Goal: Task Accomplishment & Management: Manage account settings

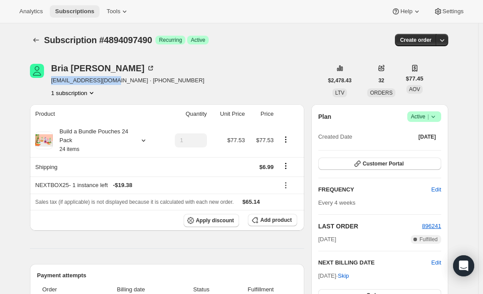
click at [71, 12] on span "Subscriptions" at bounding box center [74, 11] width 39 height 7
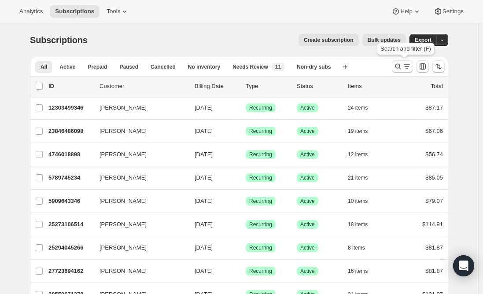
click at [400, 68] on icon "Search and filter results" at bounding box center [397, 66] width 9 height 9
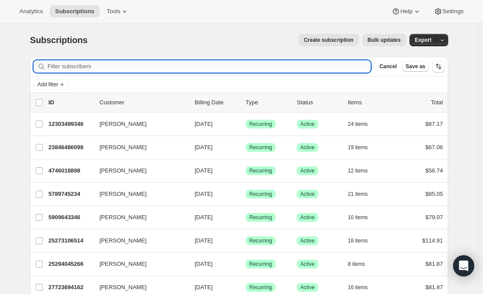
click at [195, 65] on input "Filter subscribers" at bounding box center [209, 66] width 323 height 12
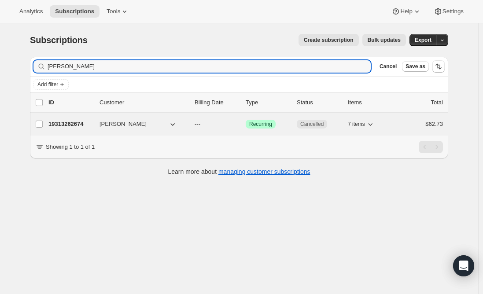
type input "[PERSON_NAME]"
click at [77, 121] on p "19313262674" at bounding box center [70, 124] width 44 height 9
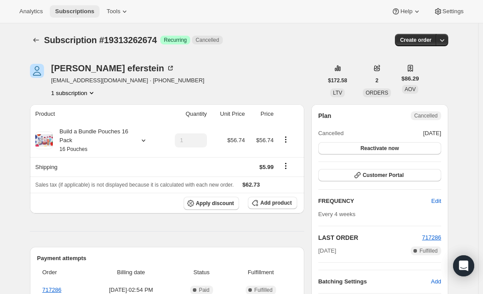
click at [66, 13] on span "Subscriptions" at bounding box center [74, 11] width 39 height 7
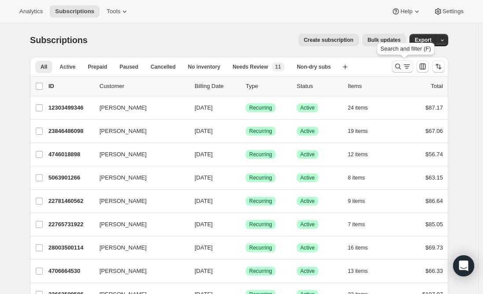
click at [402, 70] on icon "Search and filter results" at bounding box center [397, 66] width 9 height 9
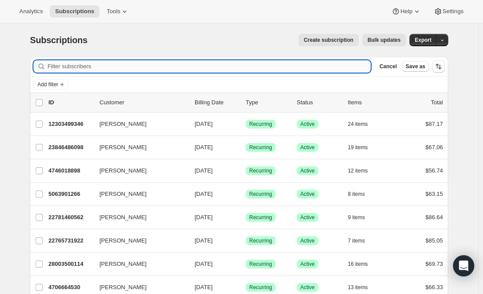
click at [189, 68] on input "Filter subscribers" at bounding box center [209, 66] width 323 height 12
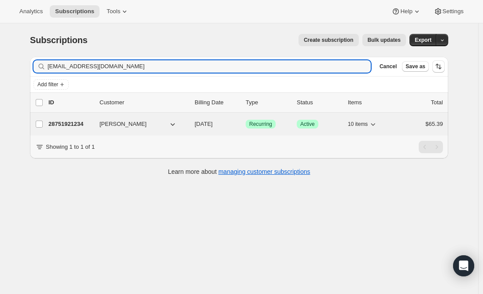
type input "[EMAIL_ADDRESS][DOMAIN_NAME]"
click at [70, 127] on p "28751921234" at bounding box center [70, 124] width 44 height 9
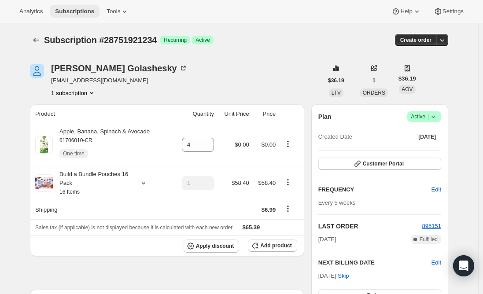
click at [75, 5] on div "Analytics Subscriptions Tools Help Settings" at bounding box center [241, 11] width 483 height 23
click at [73, 11] on span "Subscriptions" at bounding box center [74, 11] width 39 height 7
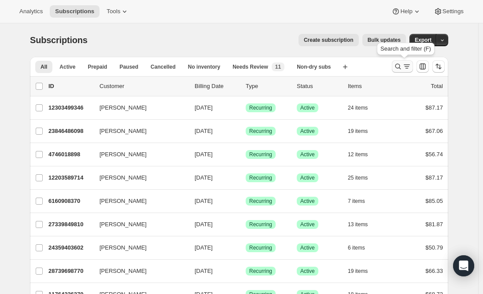
click at [400, 66] on icon "Search and filter results" at bounding box center [397, 66] width 9 height 9
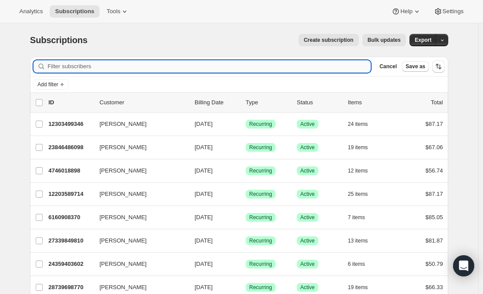
click at [218, 66] on input "Filter subscribers" at bounding box center [209, 66] width 323 height 12
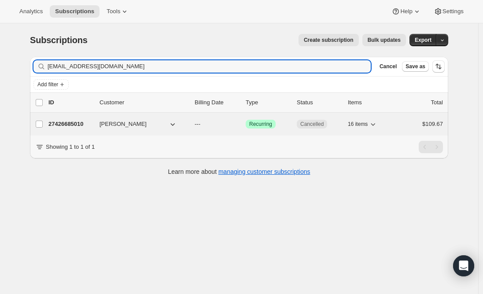
type input "[EMAIL_ADDRESS][DOMAIN_NAME]"
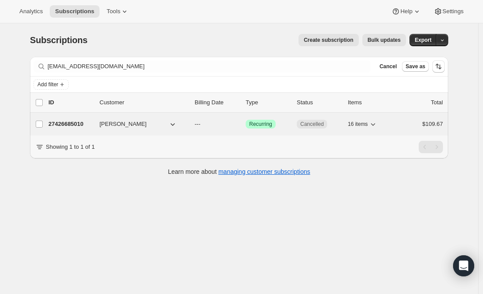
click at [59, 121] on p "27426685010" at bounding box center [70, 124] width 44 height 9
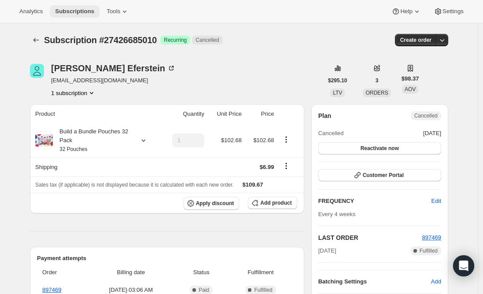
click at [79, 8] on span "Subscriptions" at bounding box center [74, 11] width 39 height 7
